Goal: Information Seeking & Learning: Understand process/instructions

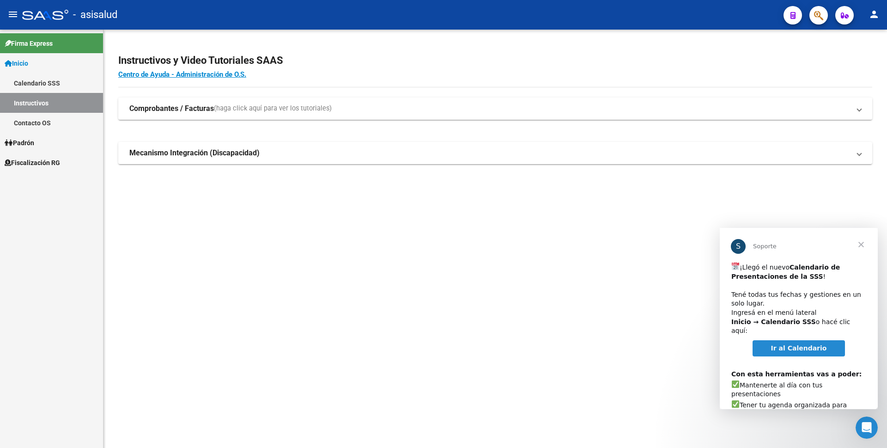
click at [862, 243] on span "Cerrar" at bounding box center [861, 244] width 33 height 33
